Goal: Task Accomplishment & Management: Manage account settings

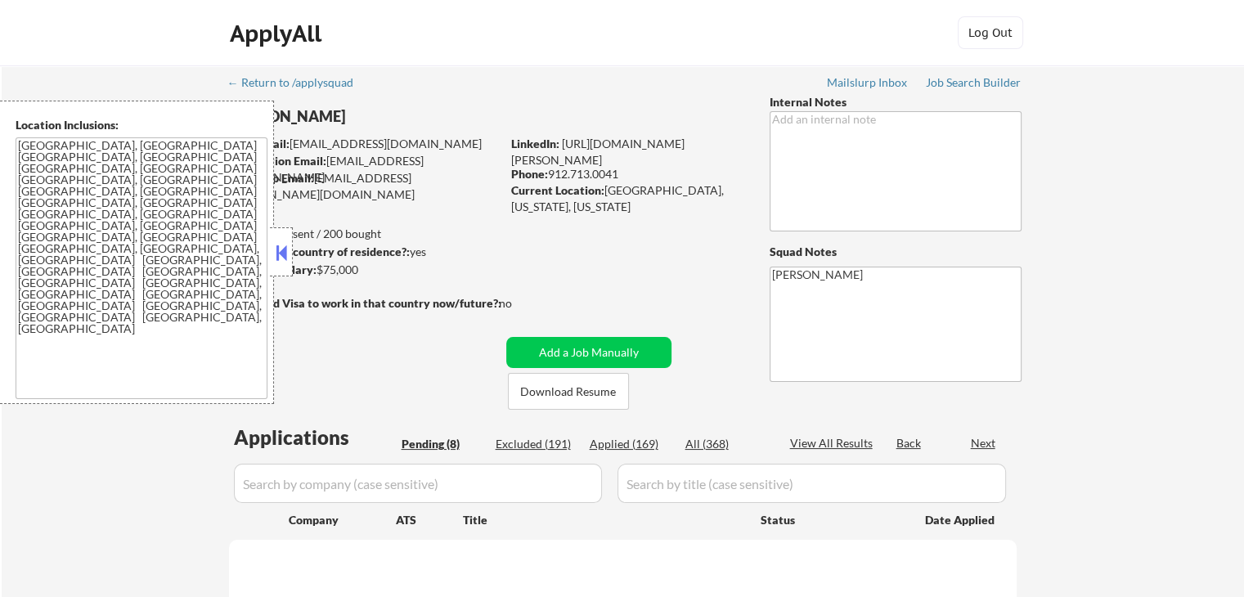
select select ""pending""
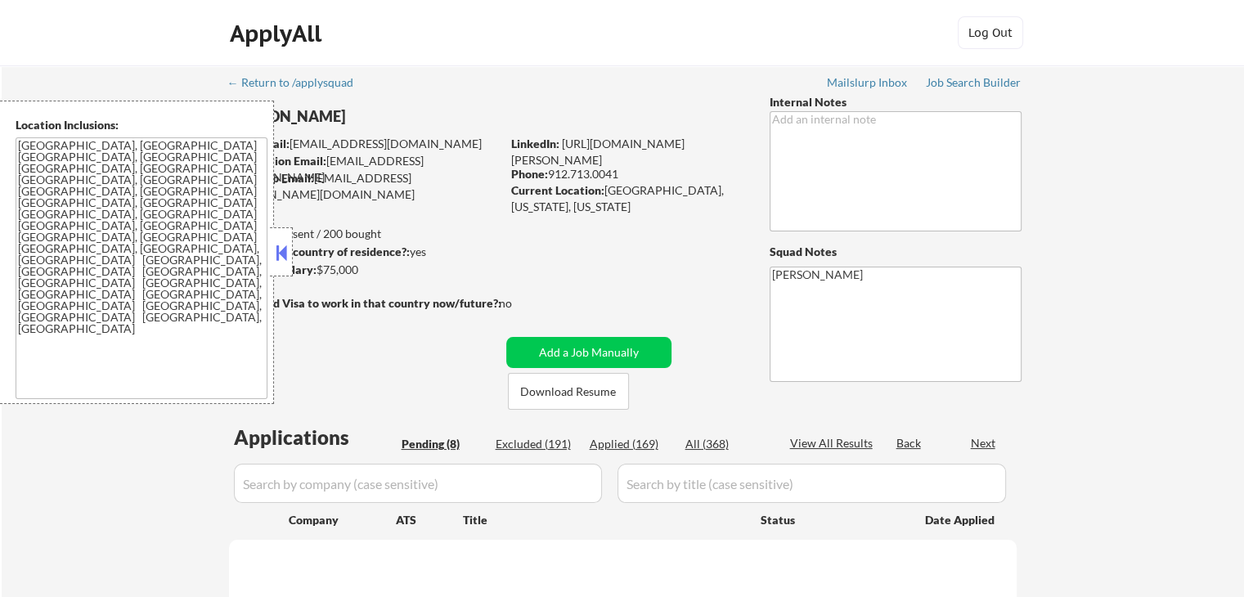
select select ""pending""
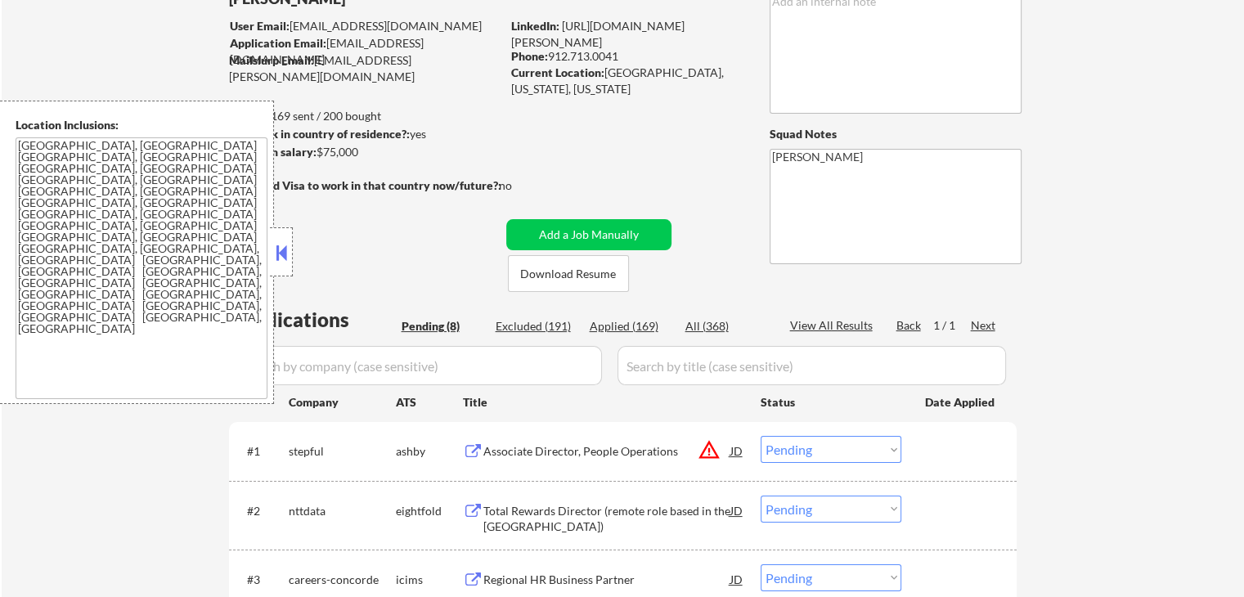
scroll to position [245, 0]
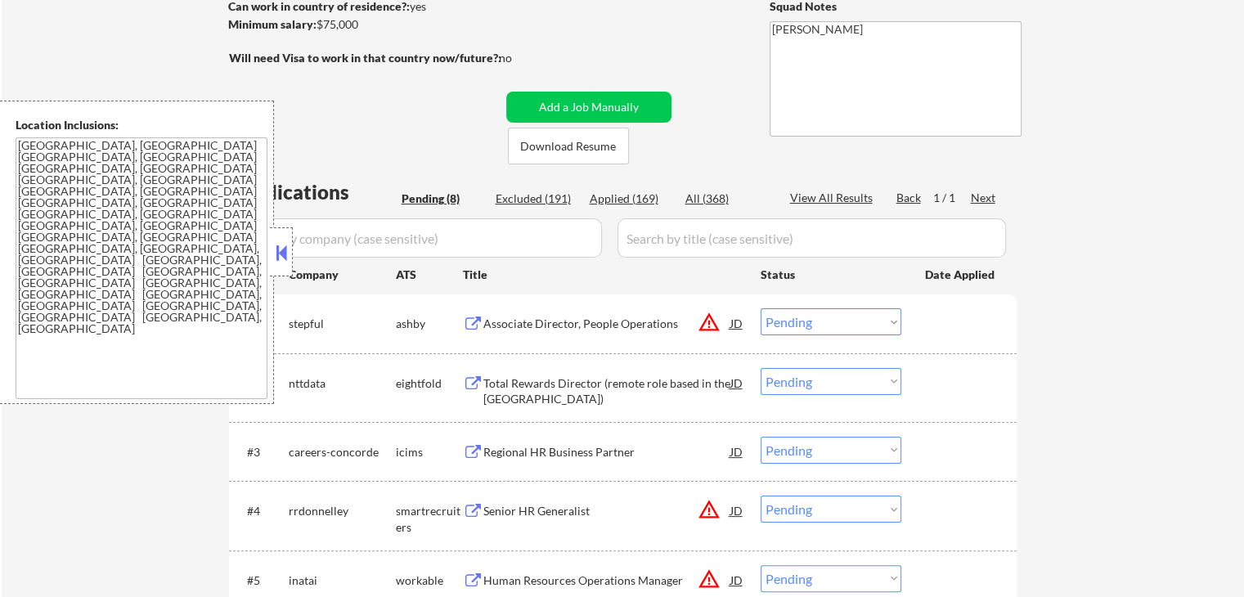
click at [536, 328] on div "Associate Director, People Operations" at bounding box center [606, 324] width 247 height 16
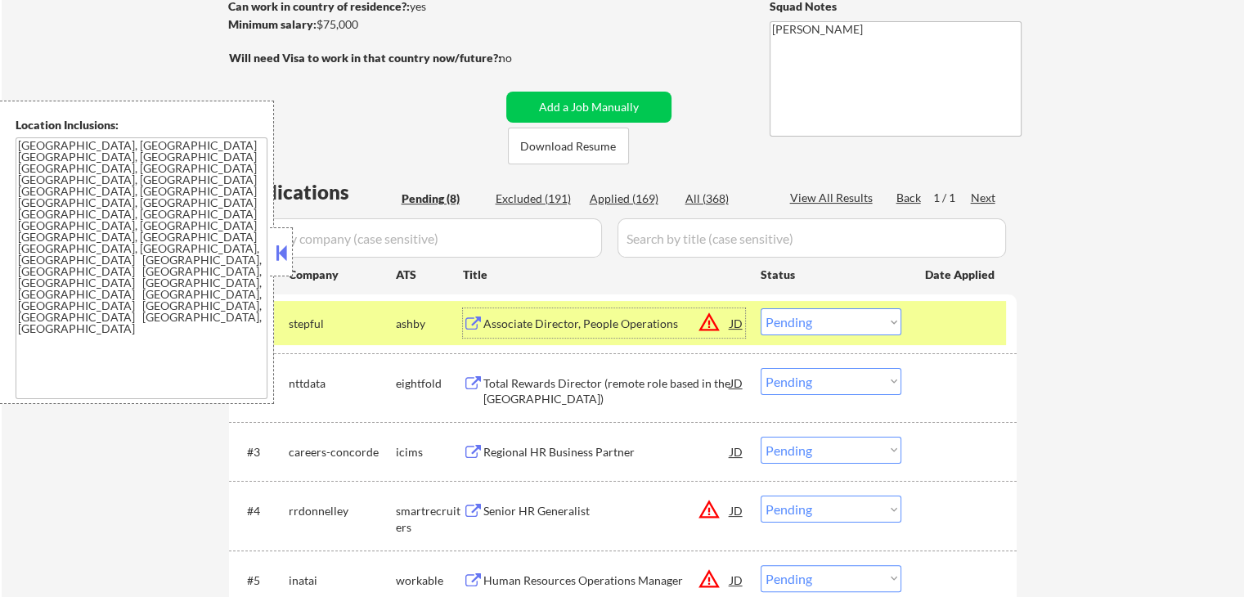
click at [831, 319] on select "Choose an option... Pending Applied Excluded (Questions) Excluded (Expired) Exc…" at bounding box center [831, 321] width 141 height 27
click at [761, 308] on select "Choose an option... Pending Applied Excluded (Questions) Excluded (Expired) Exc…" at bounding box center [831, 321] width 141 height 27
select select ""pending""
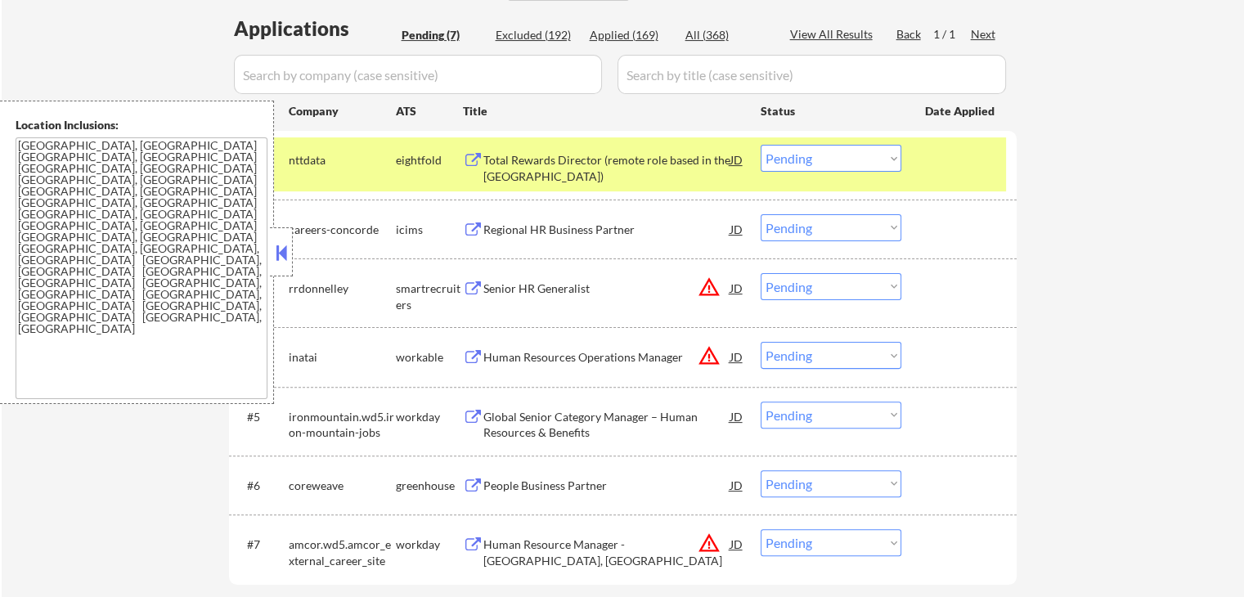
scroll to position [572, 0]
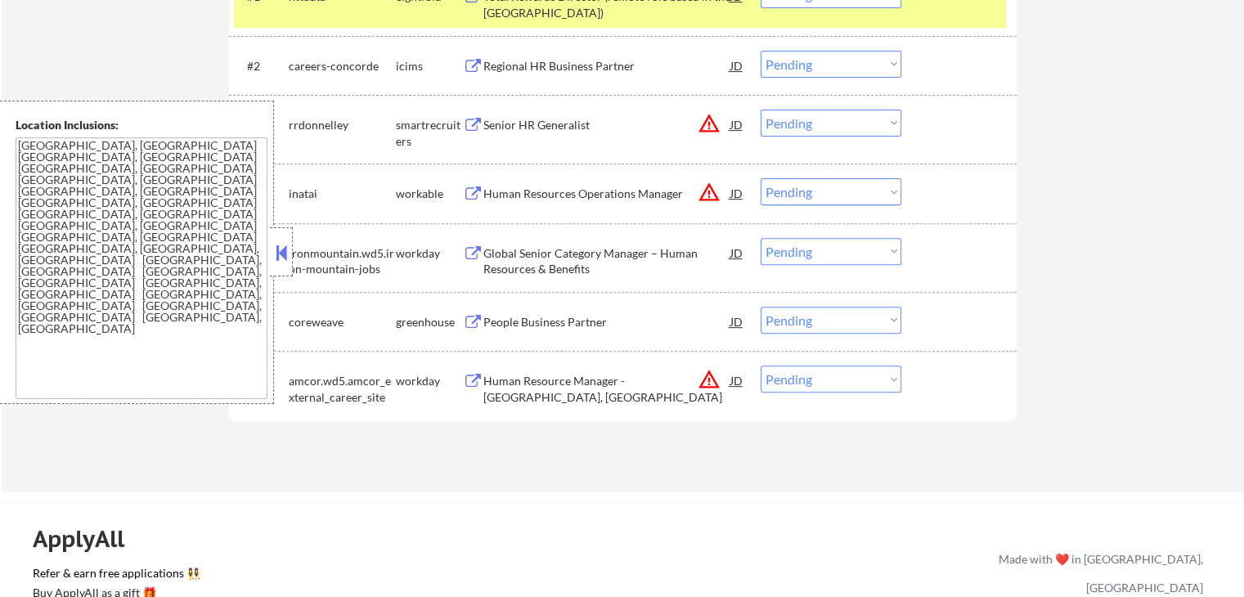
click at [507, 316] on div "People Business Partner" at bounding box center [606, 322] width 247 height 16
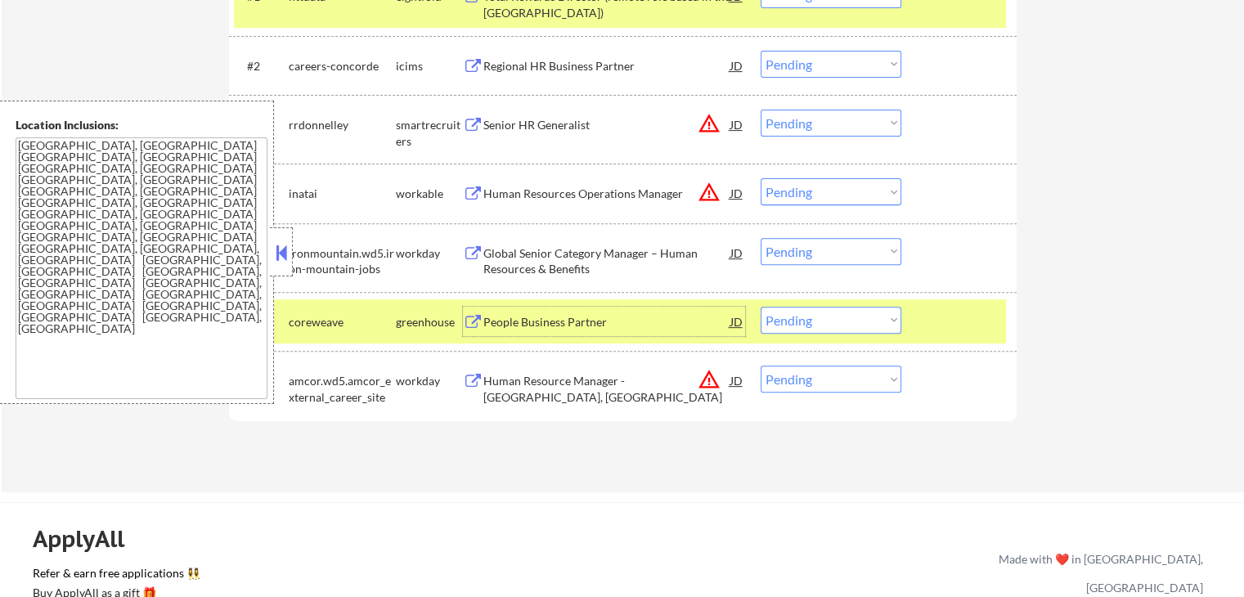
drag, startPoint x: 512, startPoint y: 195, endPoint x: 514, endPoint y: 164, distance: 30.3
click at [511, 194] on div "Human Resources Operations Manager" at bounding box center [606, 194] width 247 height 16
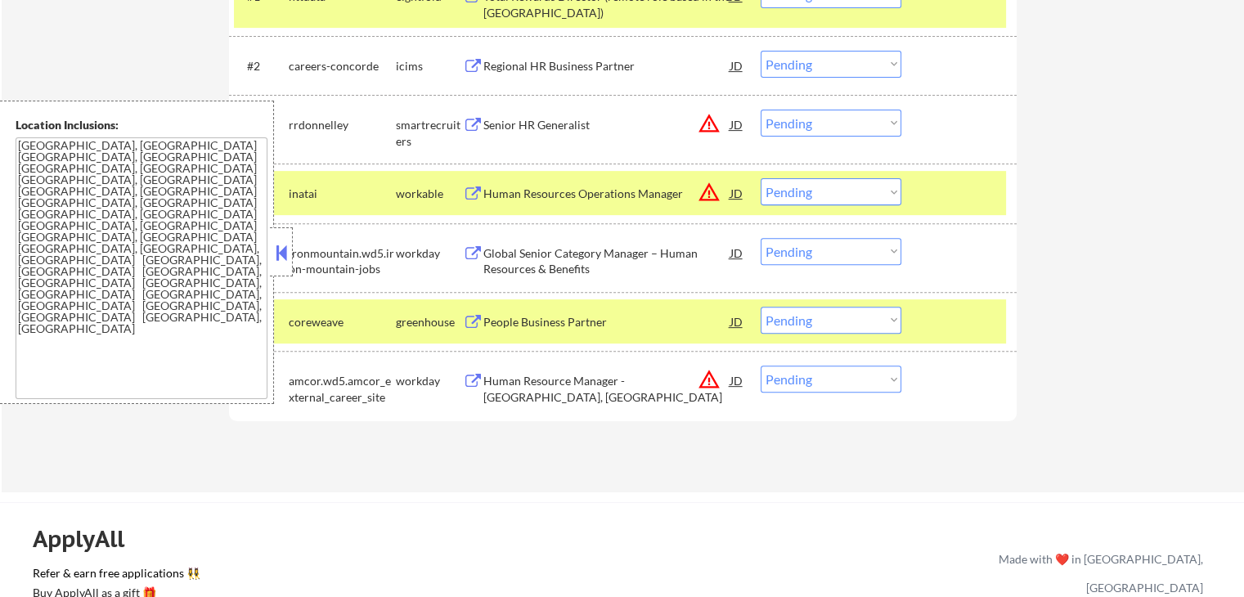
click at [517, 128] on div "Senior HR Generalist" at bounding box center [606, 125] width 247 height 16
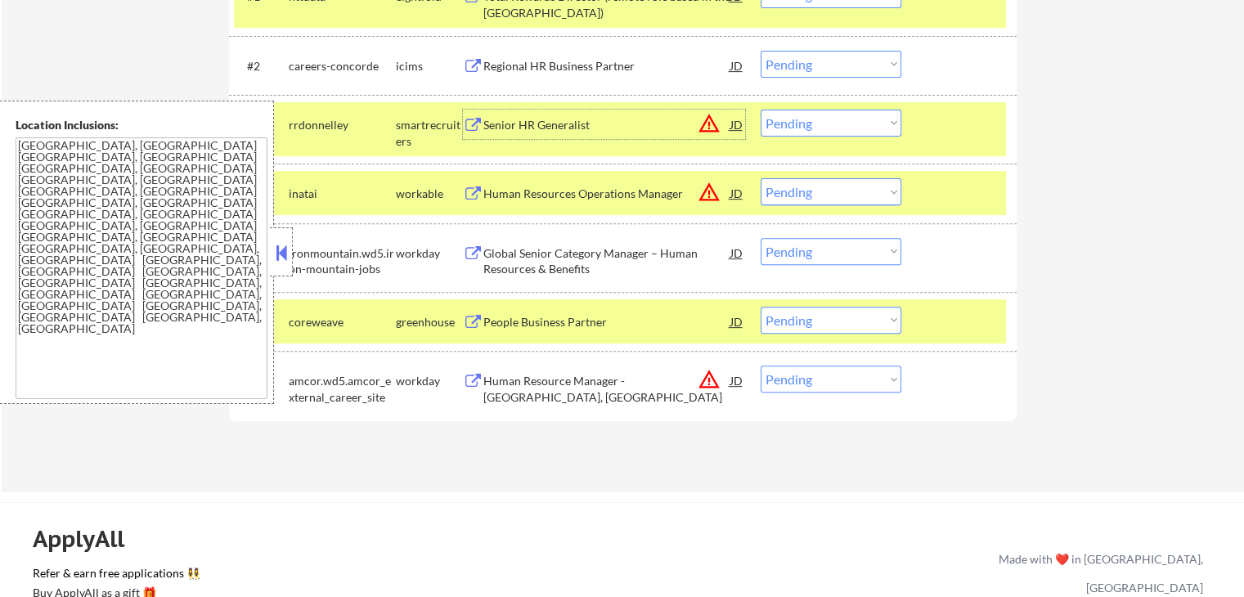
click at [841, 192] on select "Choose an option... Pending Applied Excluded (Questions) Excluded (Expired) Exc…" at bounding box center [831, 191] width 141 height 27
click at [761, 178] on select "Choose an option... Pending Applied Excluded (Questions) Excluded (Expired) Exc…" at bounding box center [831, 191] width 141 height 27
select select ""pending""
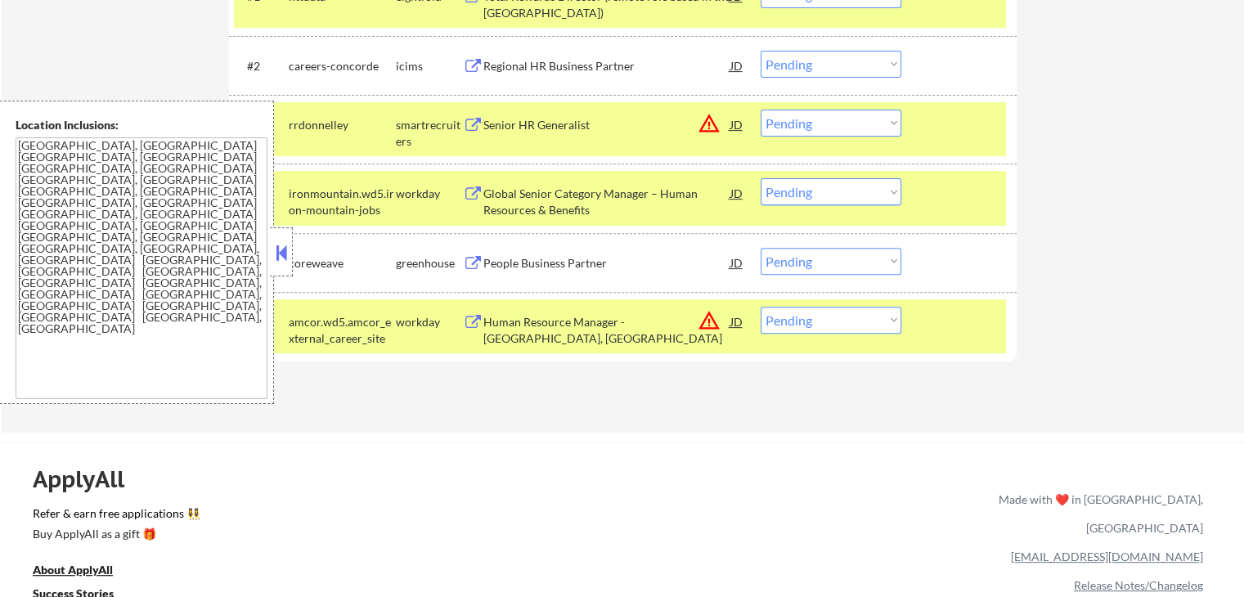
drag, startPoint x: 805, startPoint y: 254, endPoint x: 815, endPoint y: 265, distance: 14.5
click at [809, 259] on select "Choose an option... Pending Applied Excluded (Questions) Excluded (Expired) Exc…" at bounding box center [831, 261] width 141 height 27
click at [761, 248] on select "Choose an option... Pending Applied Excluded (Questions) Excluded (Expired) Exc…" at bounding box center [831, 261] width 141 height 27
select select ""pending""
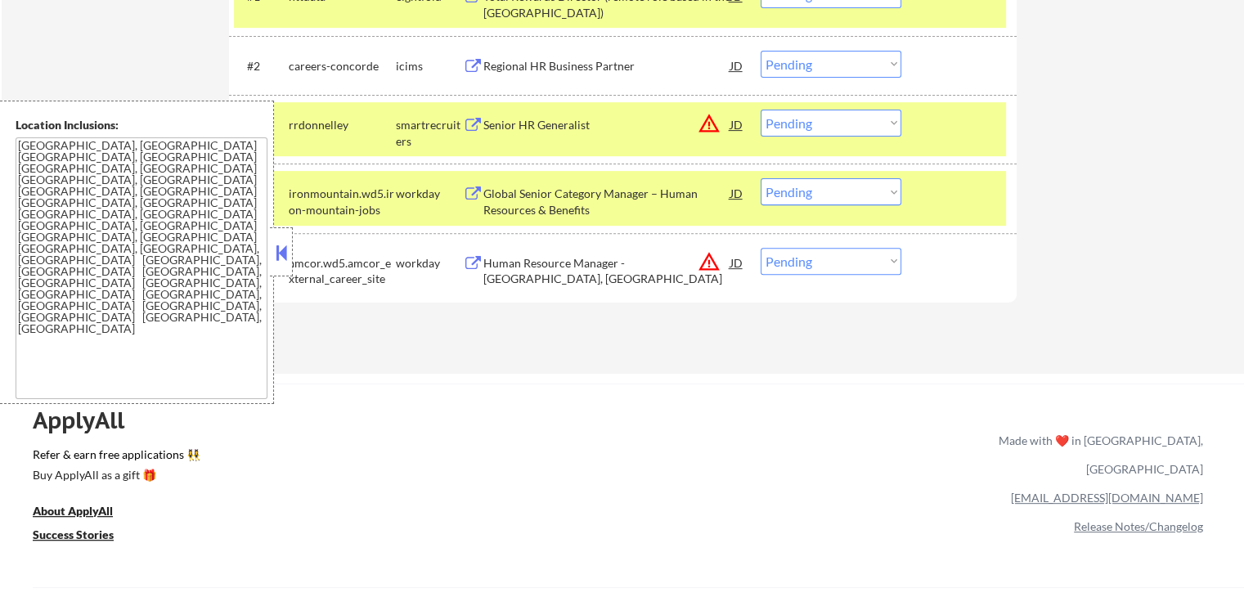
scroll to position [491, 0]
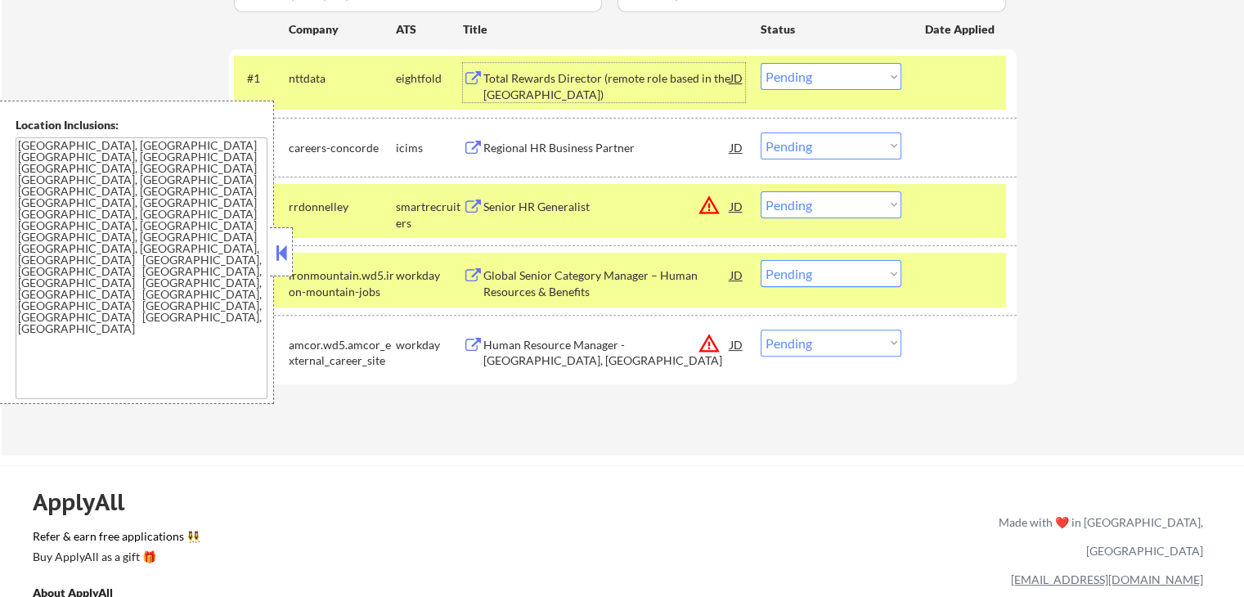
click at [527, 84] on div "Total Rewards Director (remote role based in the [GEOGRAPHIC_DATA])" at bounding box center [606, 86] width 247 height 32
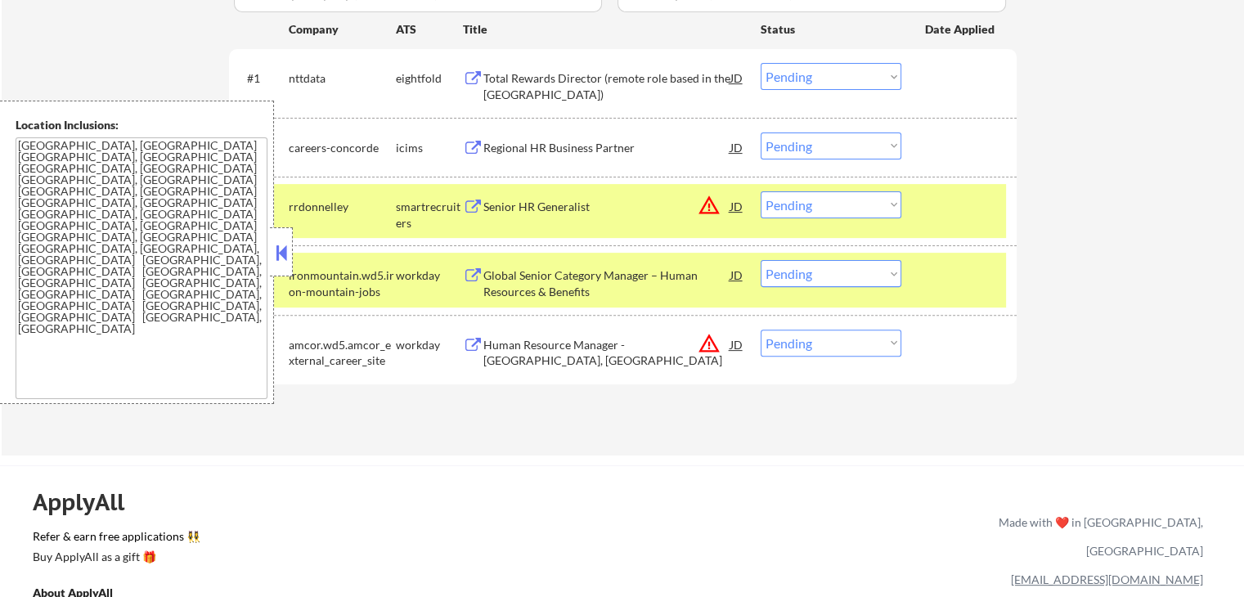
click at [831, 215] on select "Choose an option... Pending Applied Excluded (Questions) Excluded (Expired) Exc…" at bounding box center [831, 204] width 141 height 27
click at [761, 191] on select "Choose an option... Pending Applied Excluded (Questions) Excluded (Expired) Exc…" at bounding box center [831, 204] width 141 height 27
select select ""pending""
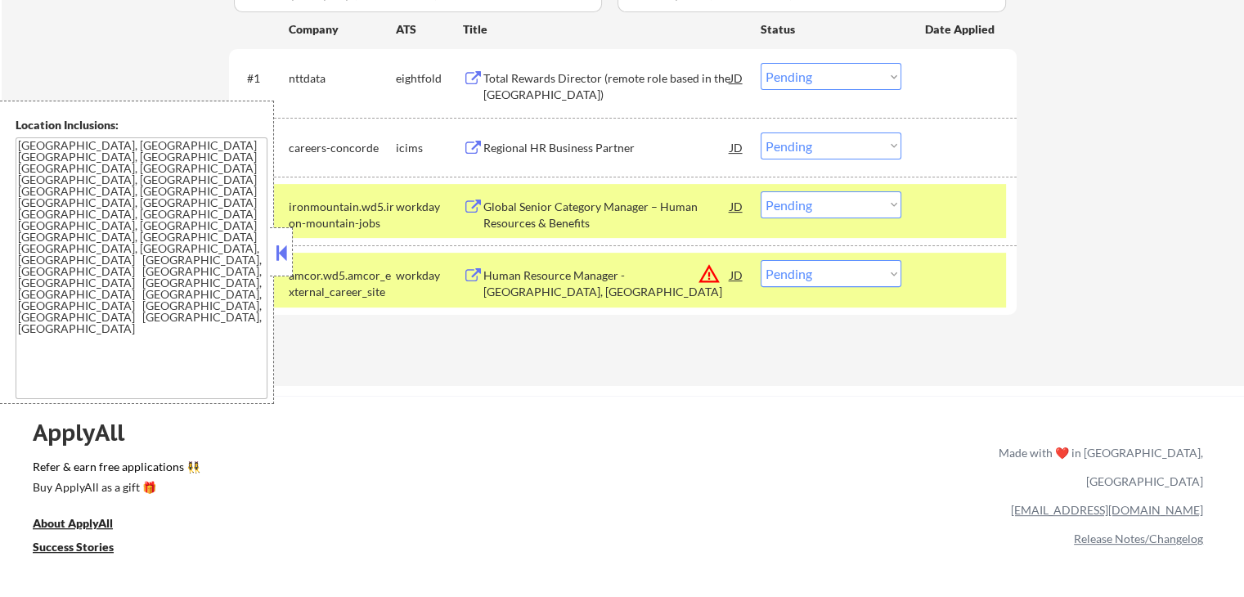
click at [819, 83] on select "Choose an option... Pending Applied Excluded (Questions) Excluded (Expired) Exc…" at bounding box center [831, 76] width 141 height 27
click at [761, 63] on select "Choose an option... Pending Applied Excluded (Questions) Excluded (Expired) Exc…" at bounding box center [831, 76] width 141 height 27
select select ""pending""
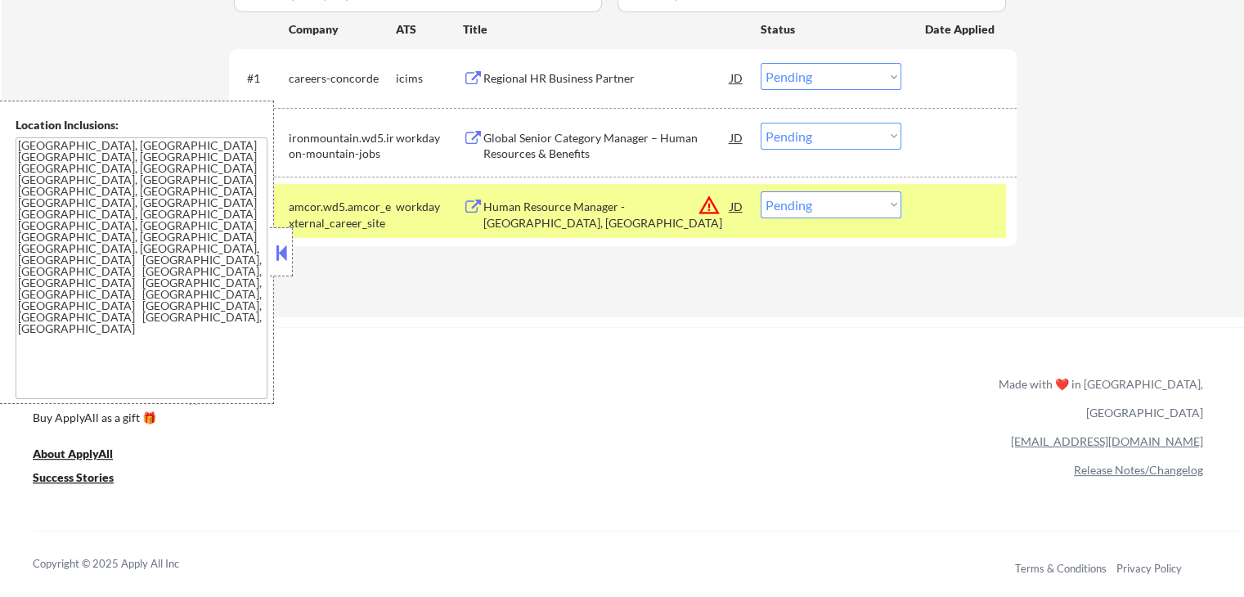
click at [535, 151] on div "Global Senior Category Manager – Human Resources & Benefits" at bounding box center [606, 146] width 247 height 32
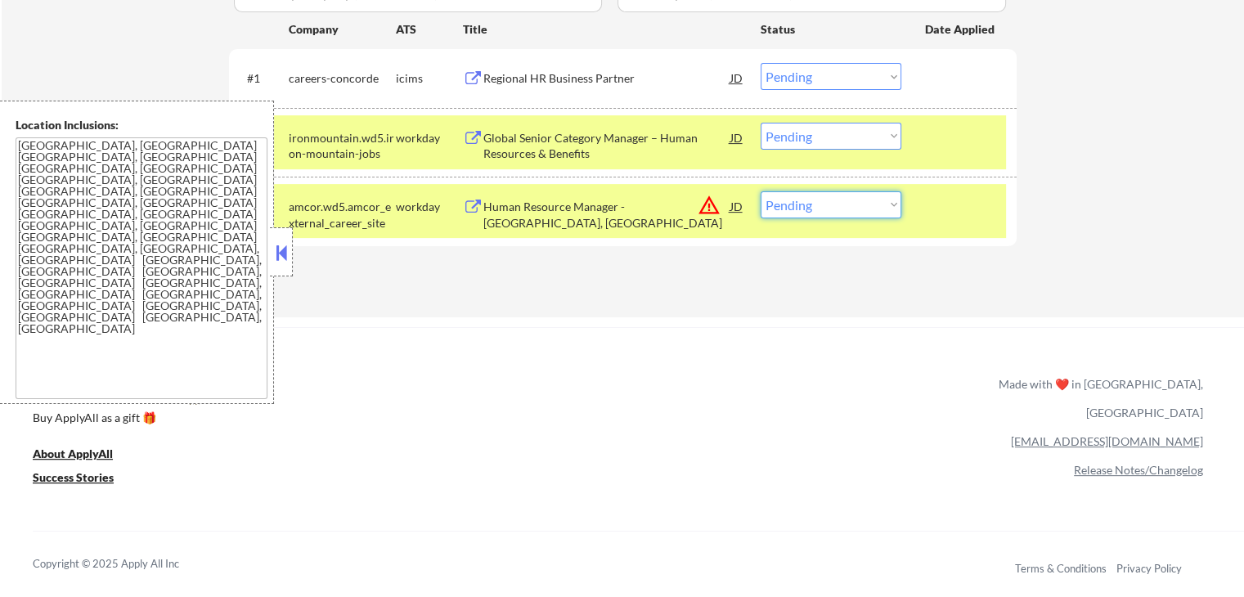
click at [794, 200] on select "Choose an option... Pending Applied Excluded (Questions) Excluded (Expired) Exc…" at bounding box center [831, 204] width 141 height 27
select select ""excluded__location_""
click at [761, 191] on select "Choose an option... Pending Applied Excluded (Questions) Excluded (Expired) Exc…" at bounding box center [831, 204] width 141 height 27
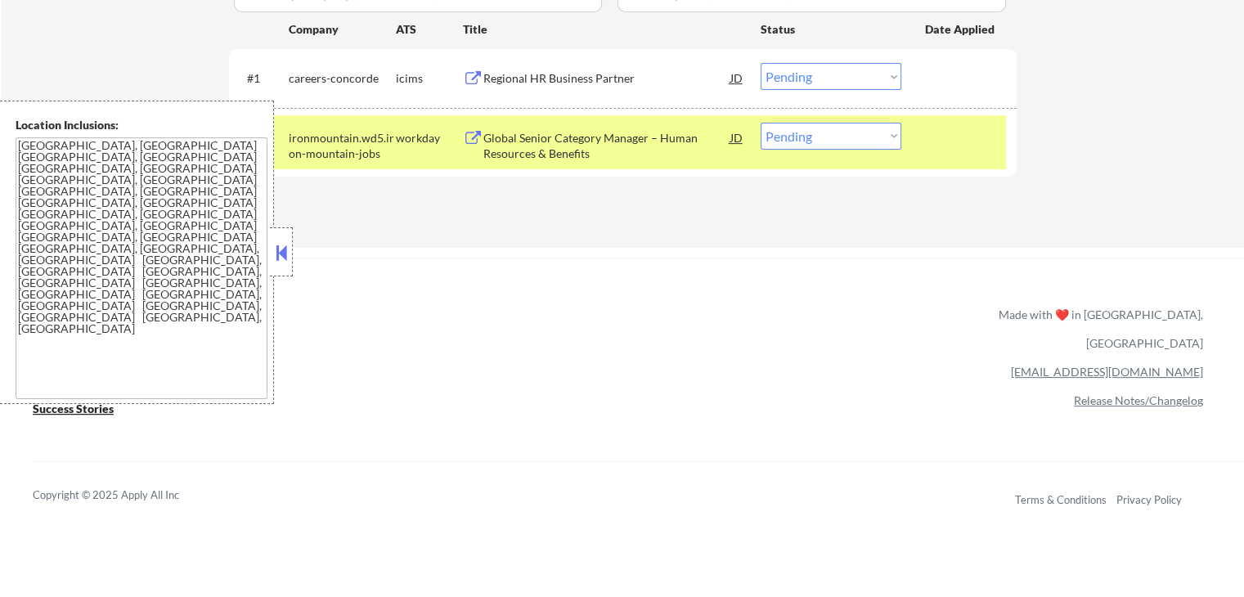
click at [841, 142] on select "Choose an option... Pending Applied Excluded (Questions) Excluded (Expired) Exc…" at bounding box center [831, 136] width 141 height 27
select select ""applied""
click at [761, 123] on select "Choose an option... Pending Applied Excluded (Questions) Excluded (Expired) Exc…" at bounding box center [831, 136] width 141 height 27
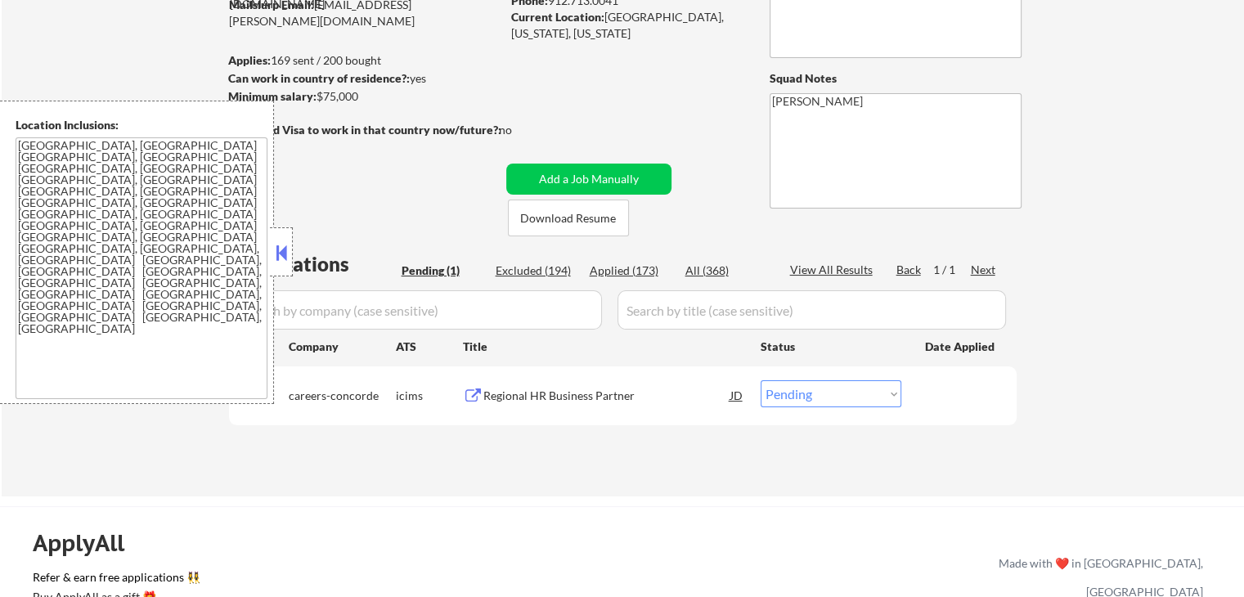
scroll to position [164, 0]
